Goal: Task Accomplishment & Management: Use online tool/utility

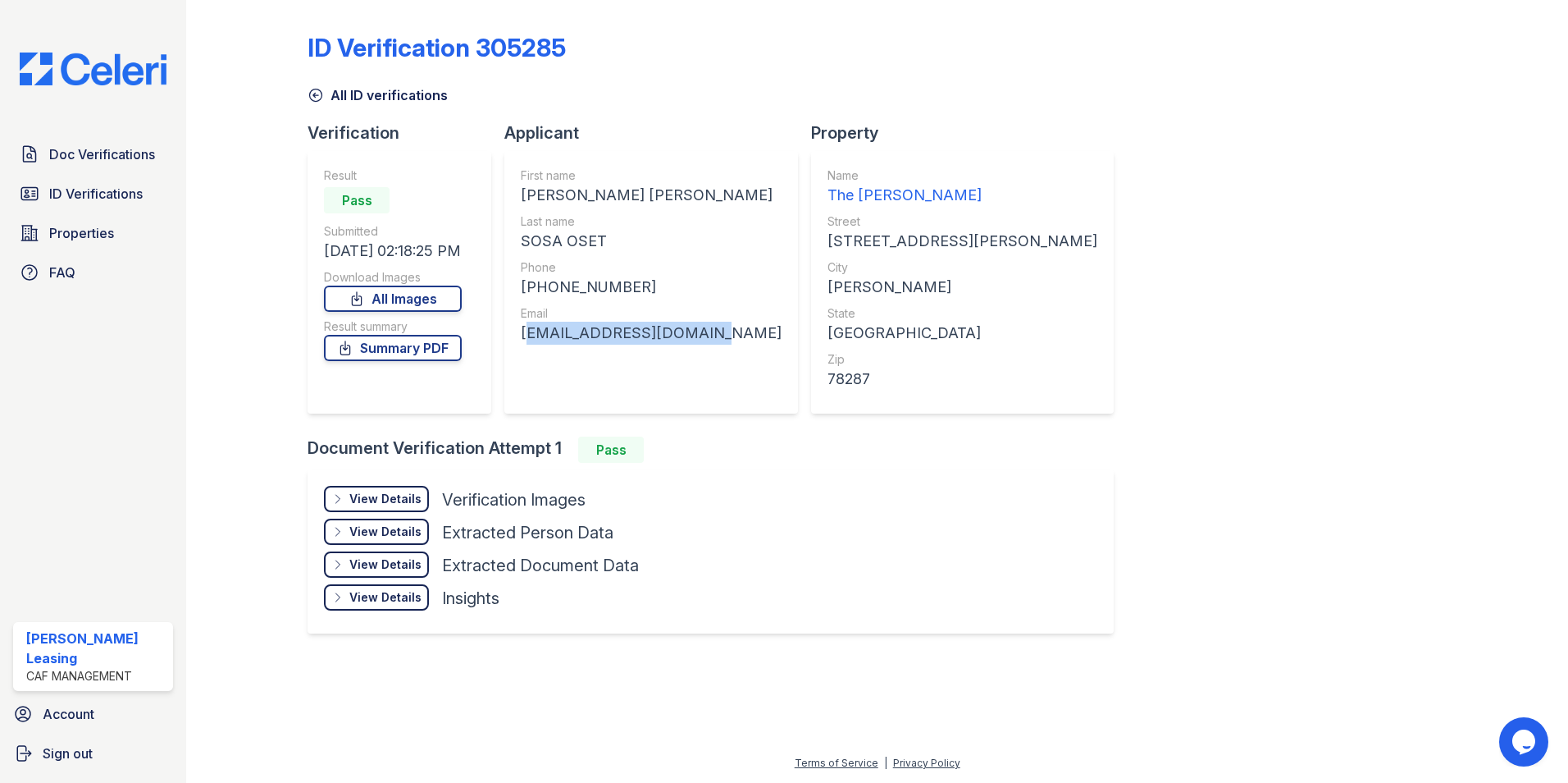
drag, startPoint x: 697, startPoint y: 329, endPoint x: 516, endPoint y: 342, distance: 181.5
click at [516, 342] on div "First name LORENA RACHEL Last name SOSA OSET Phone +15124682021 Email lorenarso…" at bounding box center [651, 283] width 293 height 263
drag, startPoint x: 516, startPoint y: 342, endPoint x: 610, endPoint y: 332, distance: 94.5
copy div "lorenarsosa@icloud.com"
drag, startPoint x: 611, startPoint y: 235, endPoint x: 524, endPoint y: 247, distance: 87.8
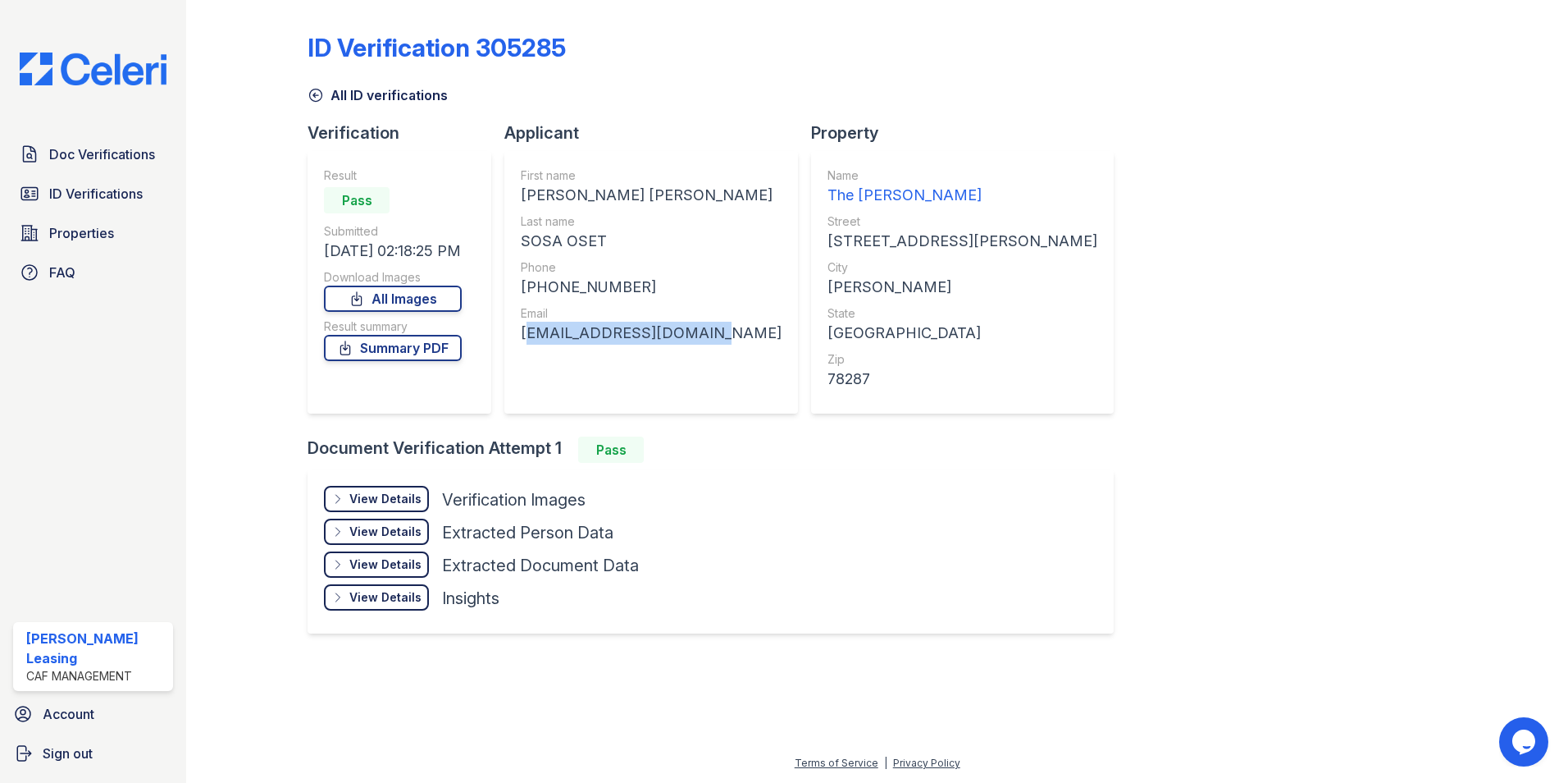
click at [524, 247] on div "SOSA OSET" at bounding box center [651, 240] width 261 height 23
drag, startPoint x: 524, startPoint y: 247, endPoint x: 544, endPoint y: 246, distance: 20.0
copy div "SOSA OSET"
click at [1207, 400] on div "ID Verification 305285 All ID verifications Verification Result Pass Submitted …" at bounding box center [876, 331] width 1139 height 650
click at [89, 195] on span "ID Verifications" at bounding box center [95, 194] width 93 height 20
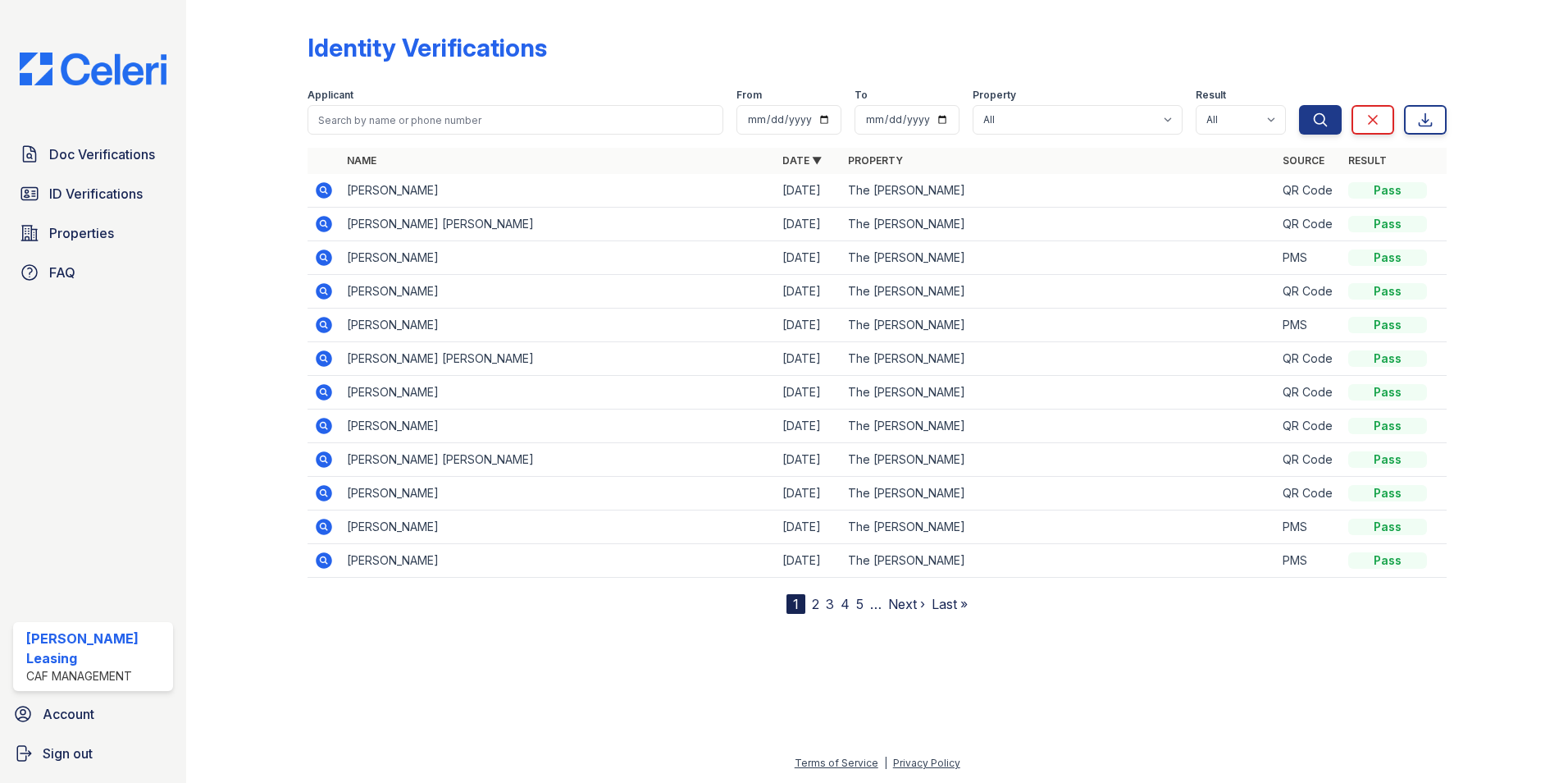
click at [324, 221] on icon at bounding box center [324, 224] width 20 height 20
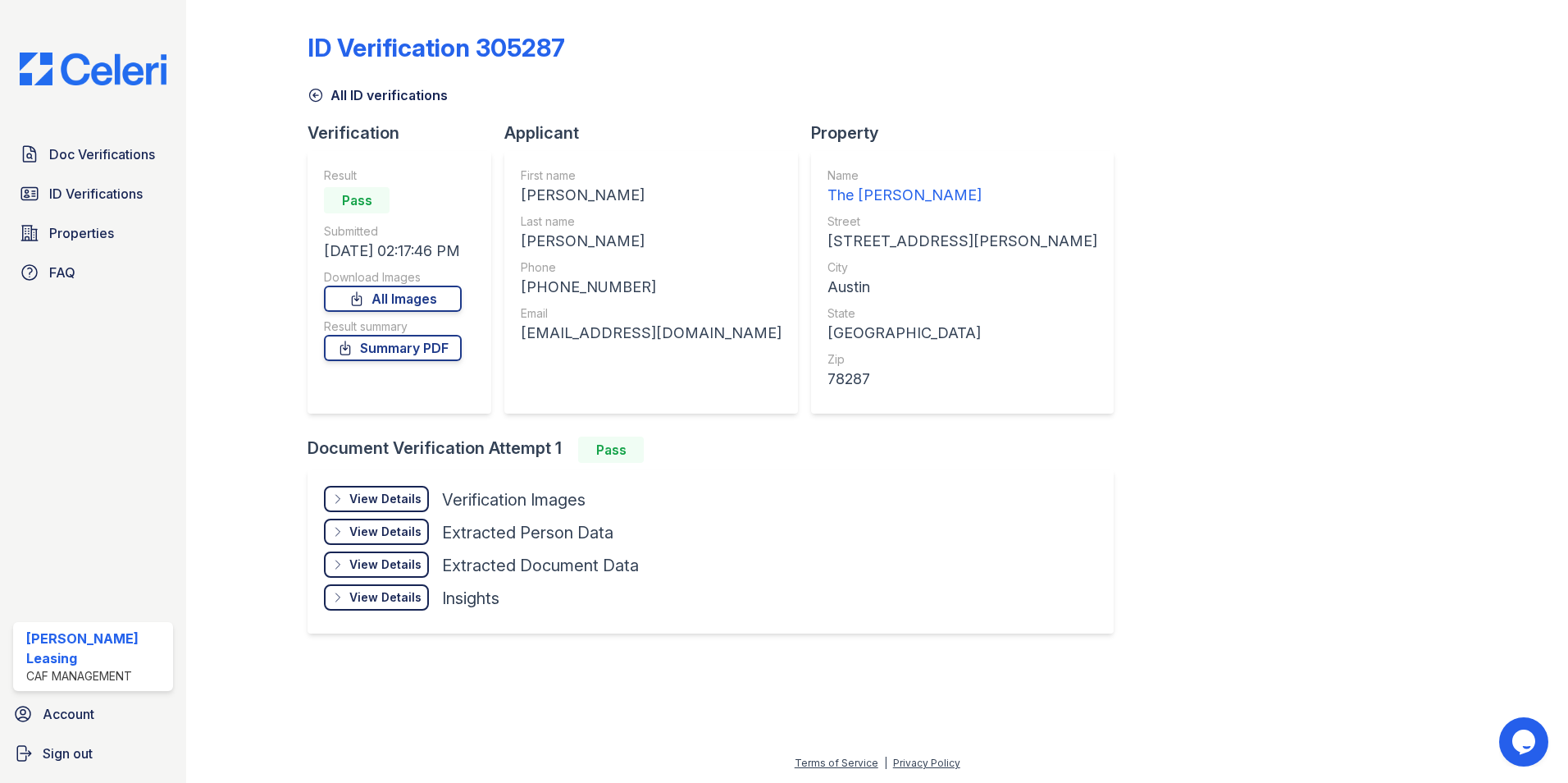
click at [1202, 439] on div "ID Verification 305287 All ID verifications Verification Result Pass Submitted …" at bounding box center [876, 331] width 1139 height 650
drag, startPoint x: 711, startPoint y: 332, endPoint x: 527, endPoint y: 342, distance: 184.3
click at [527, 342] on div "[EMAIL_ADDRESS][DOMAIN_NAME]" at bounding box center [651, 333] width 261 height 23
drag, startPoint x: 527, startPoint y: 342, endPoint x: 592, endPoint y: 336, distance: 65.3
copy div "[EMAIL_ADDRESS][DOMAIN_NAME]"
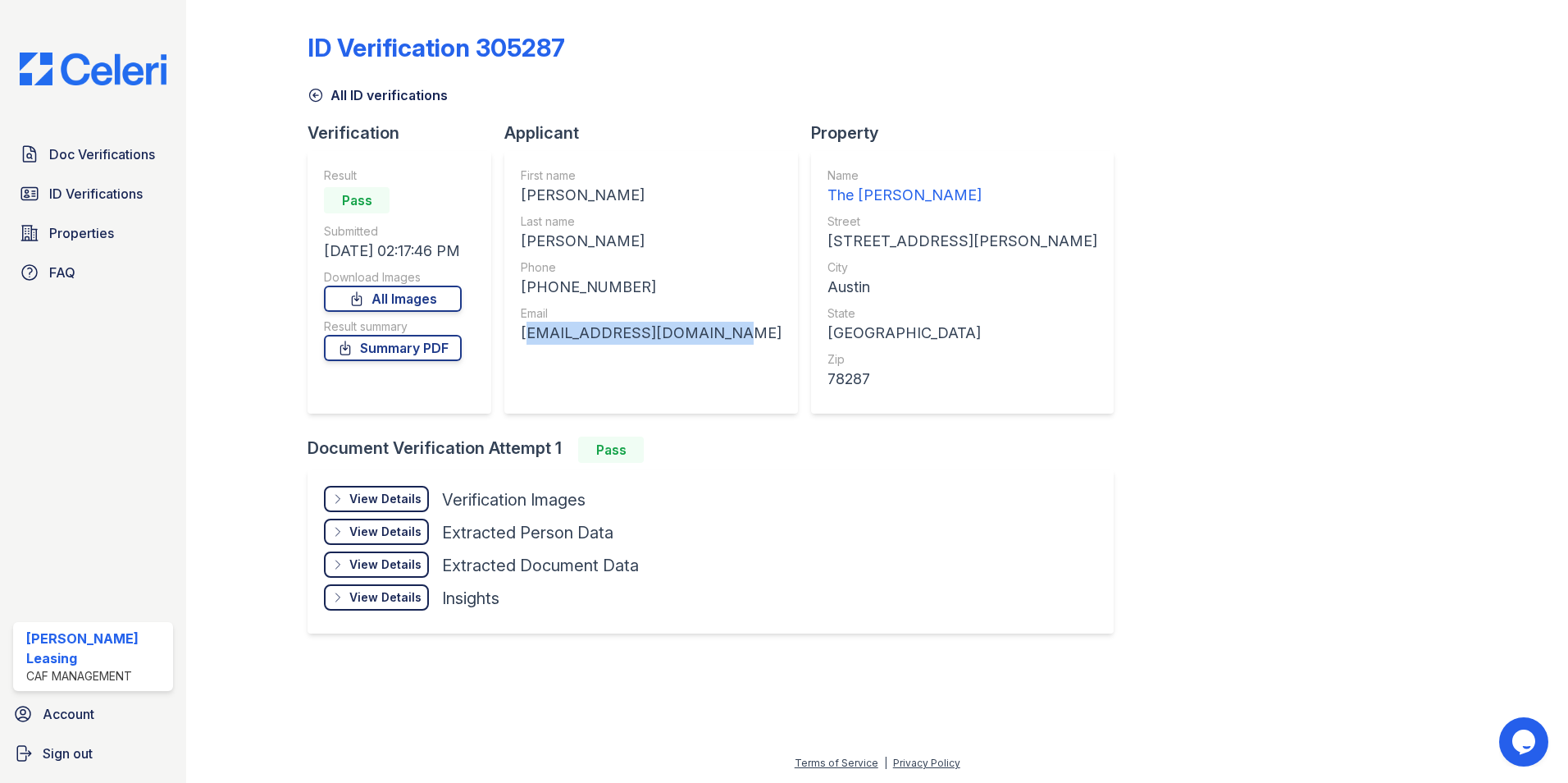
drag, startPoint x: 673, startPoint y: 237, endPoint x: 525, endPoint y: 238, distance: 148.0
click at [525, 238] on div "[PERSON_NAME]" at bounding box center [651, 240] width 261 height 23
copy div "[PERSON_NAME]"
drag, startPoint x: 653, startPoint y: 192, endPoint x: 524, endPoint y: 193, distance: 129.0
click at [524, 193] on div "[PERSON_NAME]" at bounding box center [651, 195] width 261 height 23
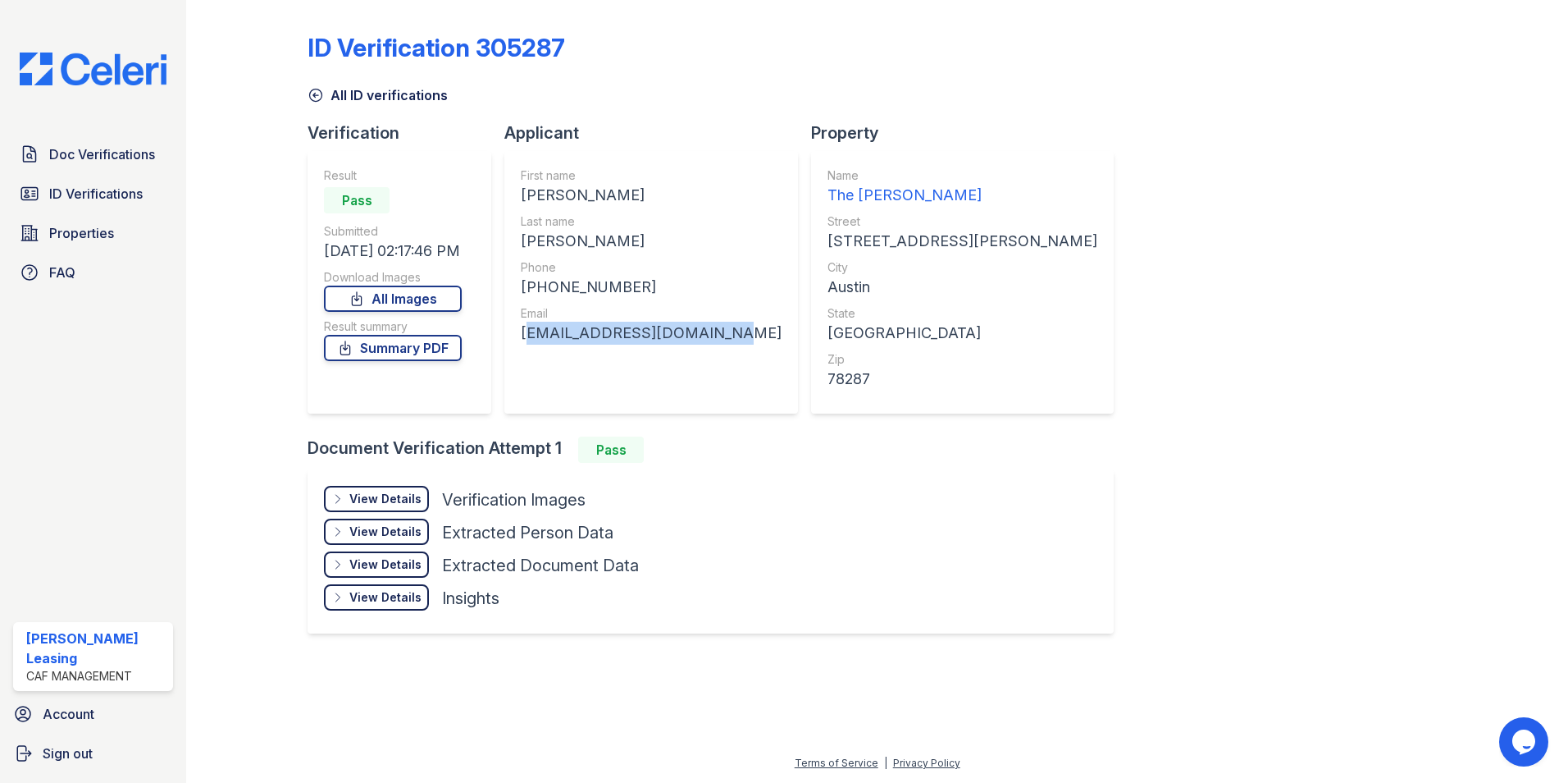
drag, startPoint x: 524, startPoint y: 193, endPoint x: 561, endPoint y: 193, distance: 37.0
copy div "[PERSON_NAME]"
drag, startPoint x: 630, startPoint y: 284, endPoint x: 540, endPoint y: 293, distance: 90.4
click at [540, 293] on div "[PHONE_NUMBER]" at bounding box center [651, 286] width 261 height 23
drag, startPoint x: 540, startPoint y: 293, endPoint x: 557, endPoint y: 291, distance: 17.1
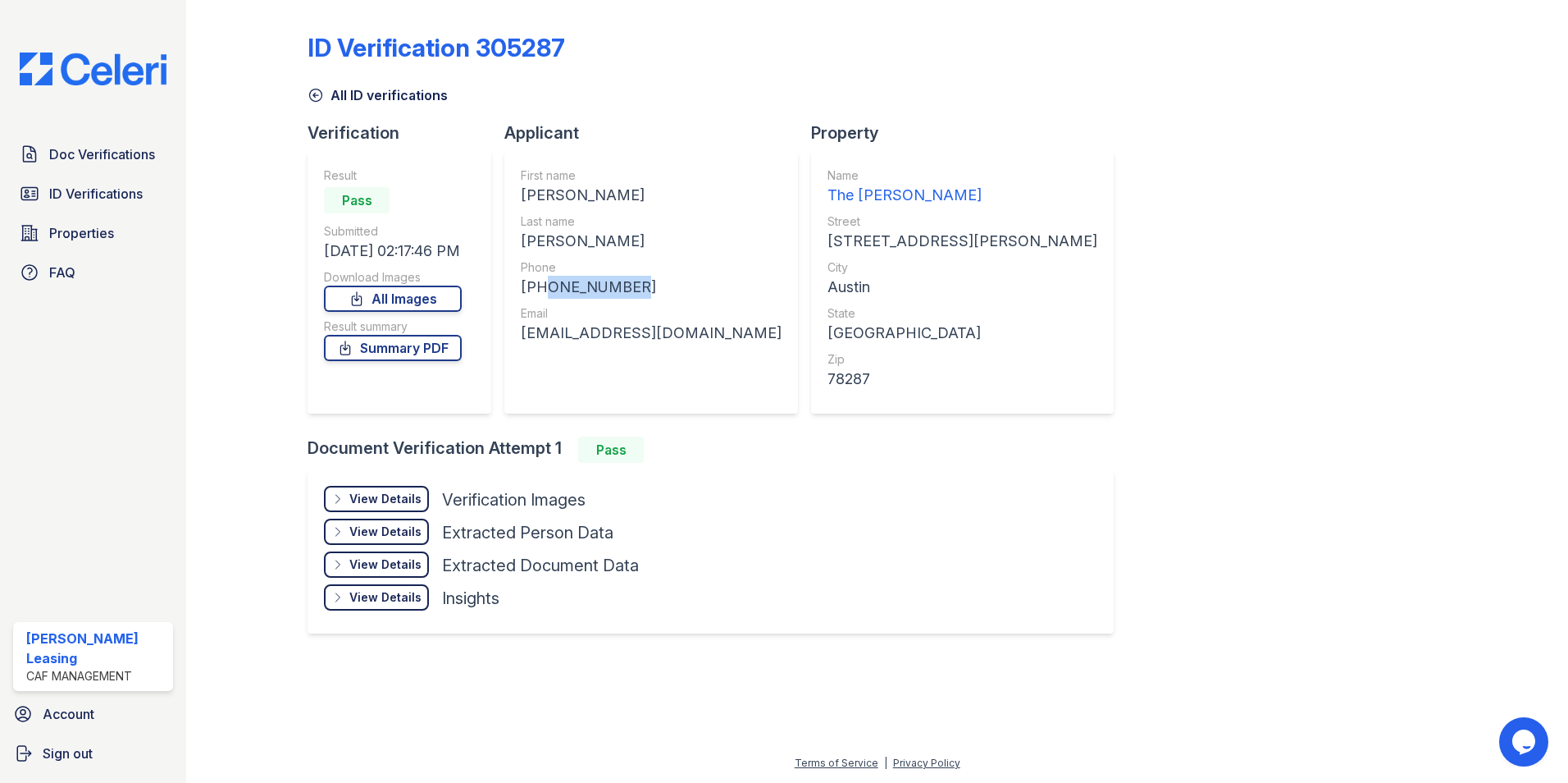
copy div "7373285595"
